Goal: Transaction & Acquisition: Purchase product/service

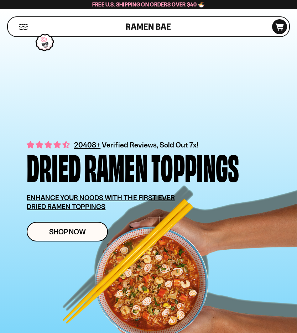
click at [192, 198] on p "ENHANCE YOUR NOODS WITH THE FIRST EVER DRIED RAMEN TOPPINGS" at bounding box center [109, 202] width 165 height 18
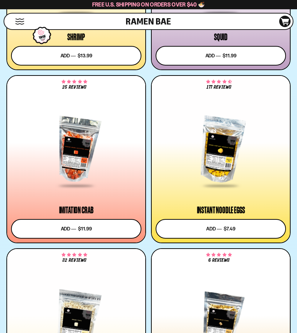
scroll to position [1439, 0]
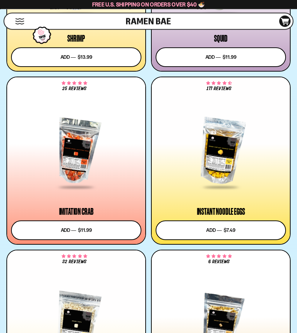
click at [229, 231] on button "Add to cart Add ― Regular price $7.49 Regular price Sale price $7.49 Unit price…" at bounding box center [221, 231] width 130 height 20
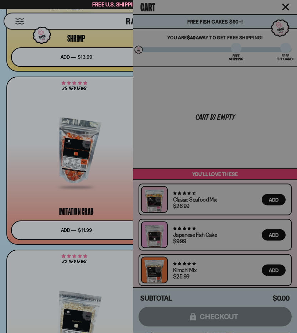
scroll to position [1439, 0]
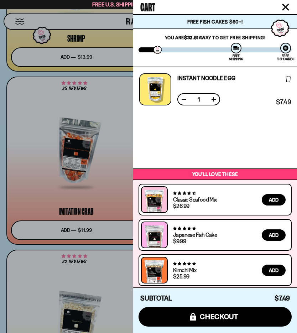
click at [289, 5] on button "Close cart" at bounding box center [285, 7] width 11 height 11
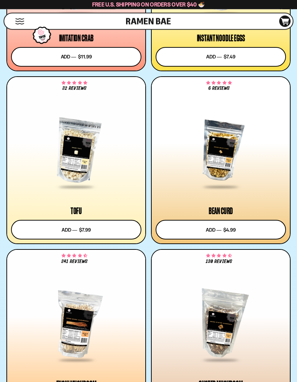
scroll to position [1613, 0]
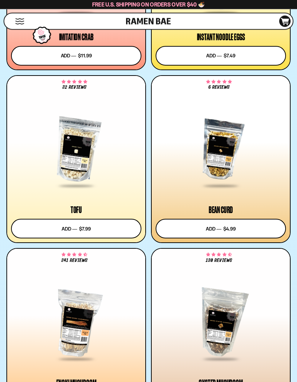
click at [243, 157] on div at bounding box center [221, 150] width 130 height 73
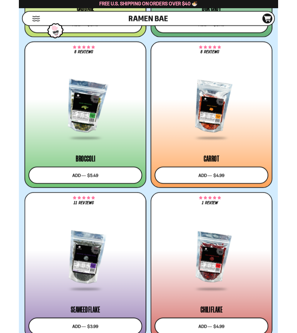
scroll to position [2505, 0]
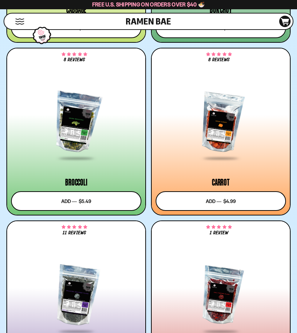
click at [246, 202] on button "Add to cart Add ― Regular price $4.99 Regular price Sale price $4.99 Unit price…" at bounding box center [221, 201] width 130 height 20
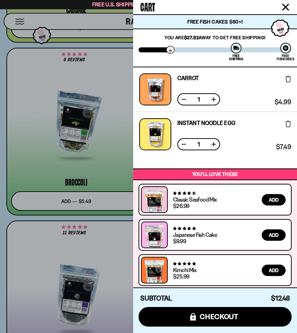
click at [116, 172] on div at bounding box center [148, 166] width 297 height 333
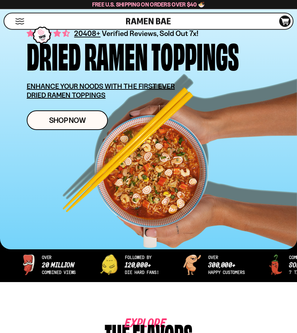
scroll to position [0, 0]
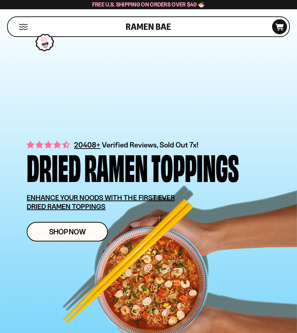
click at [283, 29] on icon "D0381C2F-513E-4F90-8A41-6F0A75DCBAAA" at bounding box center [279, 26] width 19 height 7
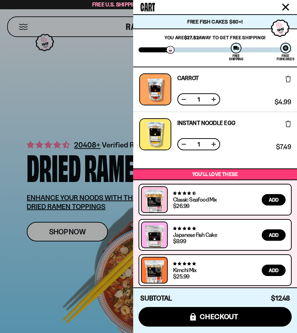
click at [219, 316] on span "checkout" at bounding box center [219, 317] width 39 height 8
click at [216, 318] on span "checkout" at bounding box center [219, 317] width 39 height 8
click at [219, 318] on span "checkout" at bounding box center [219, 317] width 39 height 8
click at [216, 318] on span "checkout" at bounding box center [219, 317] width 39 height 8
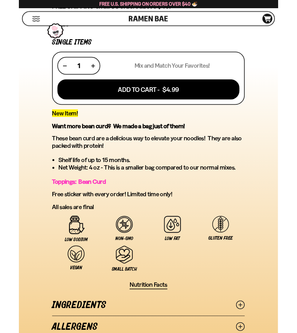
scroll to position [303, 0]
